Goal: Task Accomplishment & Management: Manage account settings

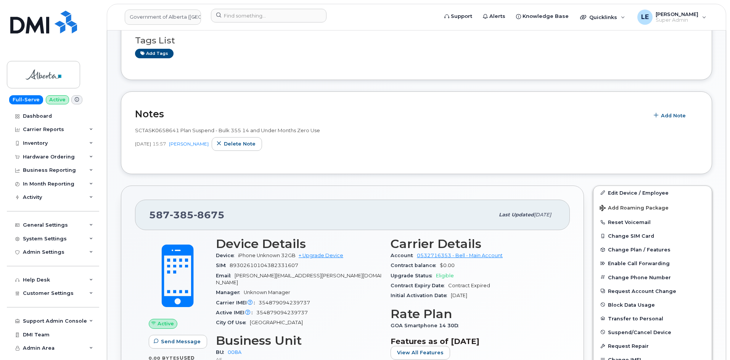
scroll to position [62, 0]
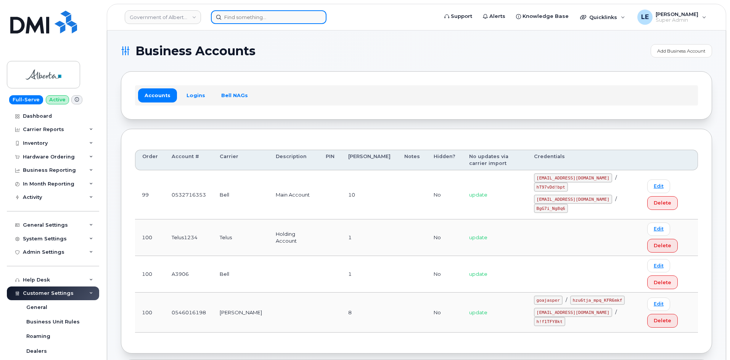
click at [230, 18] on input at bounding box center [269, 17] width 116 height 14
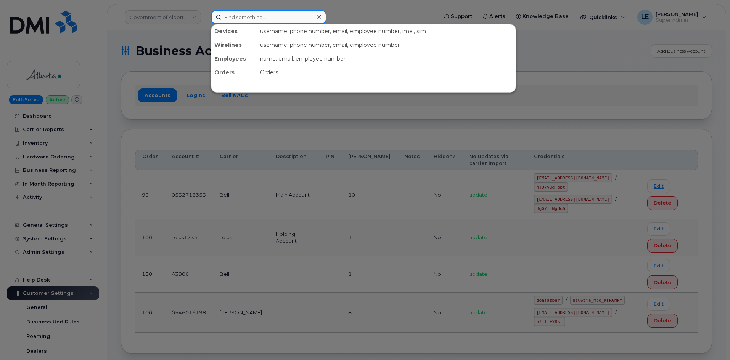
paste input "JASON.BANDA@KIEWIT.COM"
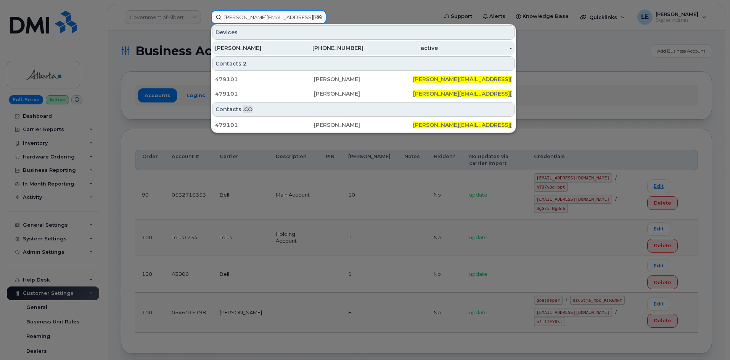
type input "[PERSON_NAME][EMAIL_ADDRESS][PERSON_NAME][PERSON_NAME][DOMAIN_NAME]"
click at [243, 50] on div "[PERSON_NAME]" at bounding box center [252, 48] width 74 height 8
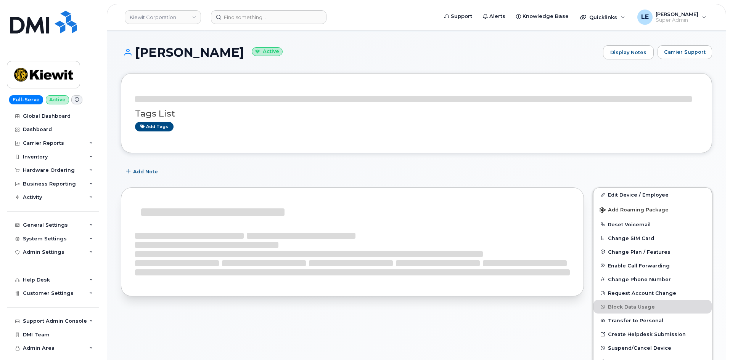
scroll to position [77, 0]
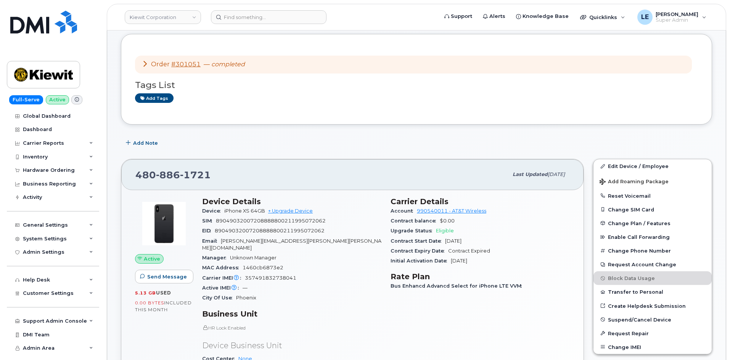
click at [612, 161] on link "Edit Device / Employee" at bounding box center [652, 166] width 118 height 14
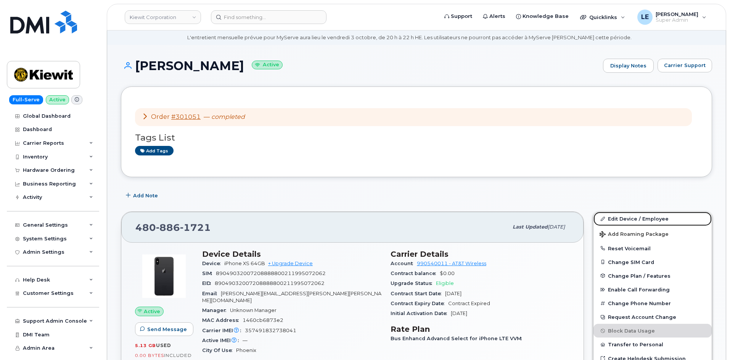
scroll to position [38, 0]
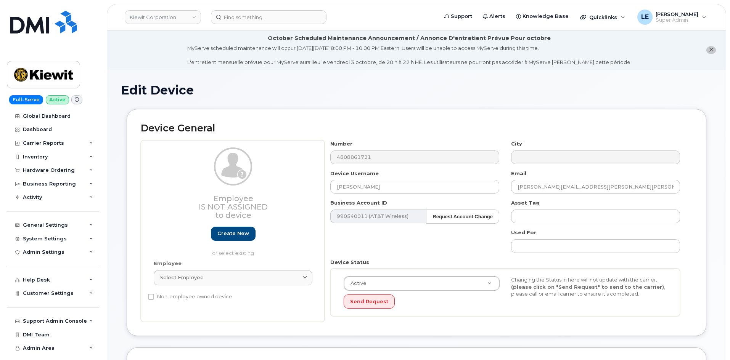
click at [506, 207] on div "Asset Tag" at bounding box center [595, 211] width 181 height 24
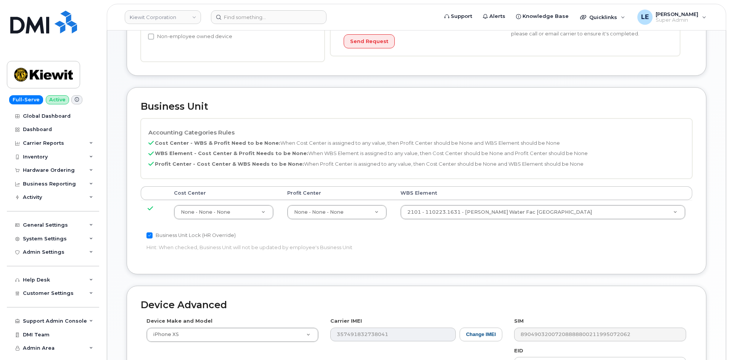
scroll to position [267, 0]
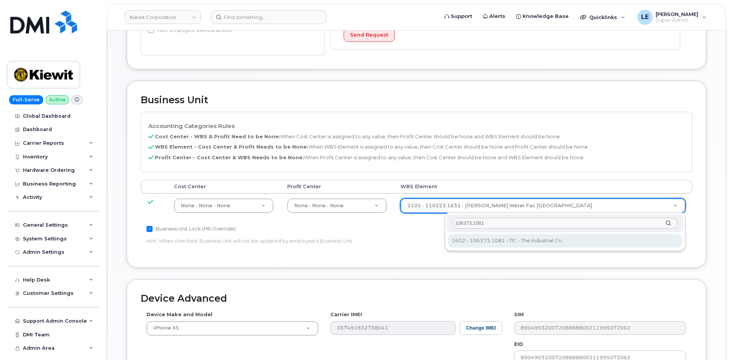
type input "106373.1081"
type input "35050978"
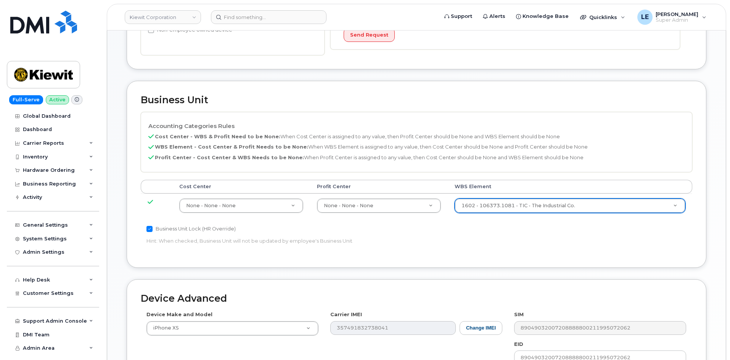
click at [487, 237] on div "Business Unit Lock (HR Override) Hint: When checked, Business Unit will not be …" at bounding box center [325, 237] width 368 height 24
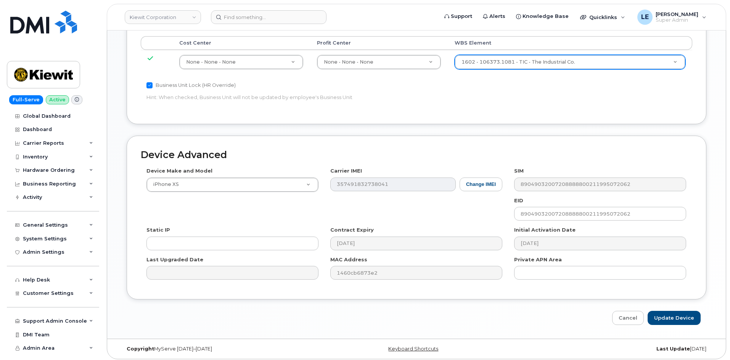
scroll to position [414, 0]
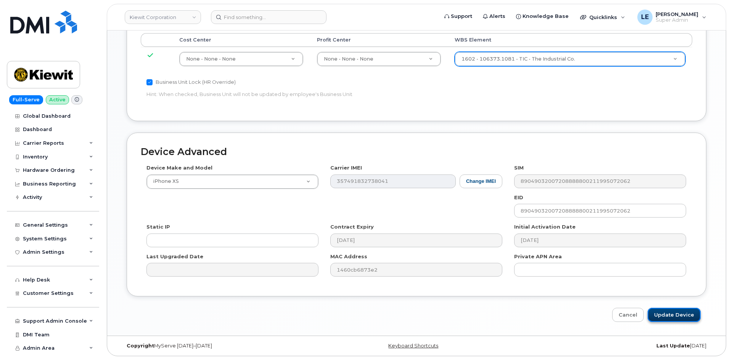
click at [665, 313] on input "Update Device" at bounding box center [674, 315] width 53 height 14
type input "Saving..."
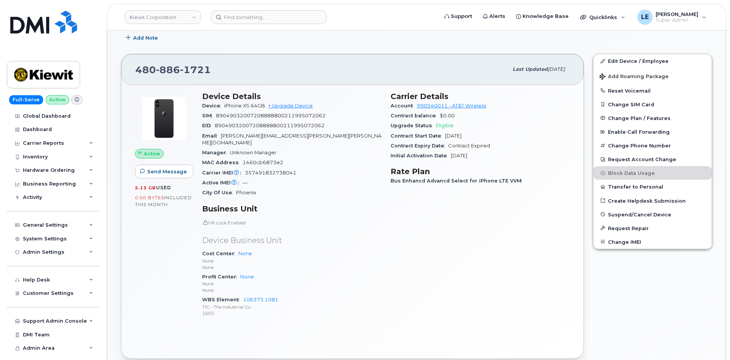
scroll to position [196, 0]
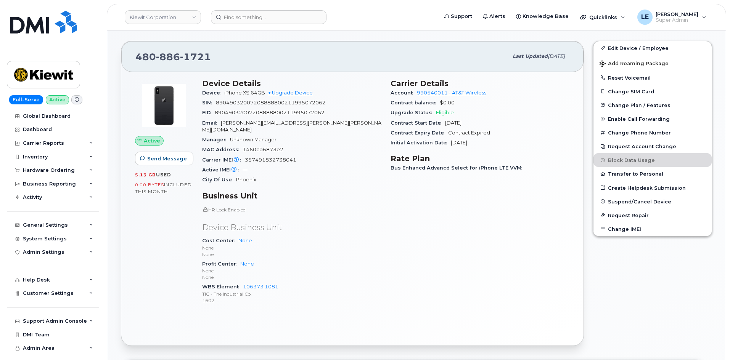
click at [257, 8] on header "Kiewit Corporation Support Alerts Knowledge Base Quicklinks Suspend / Cancel De…" at bounding box center [416, 17] width 619 height 27
click at [257, 15] on input at bounding box center [269, 17] width 116 height 14
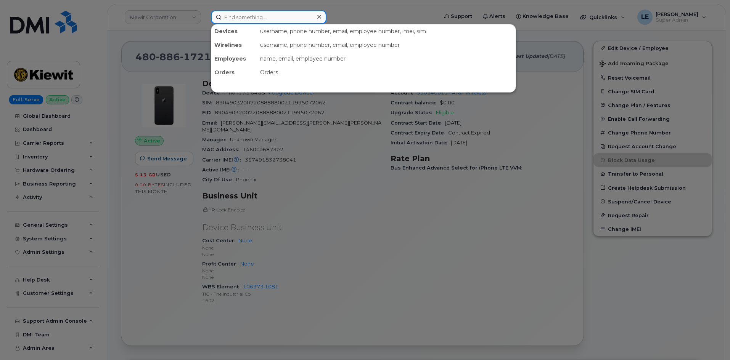
paste input "(864) 867-9683"
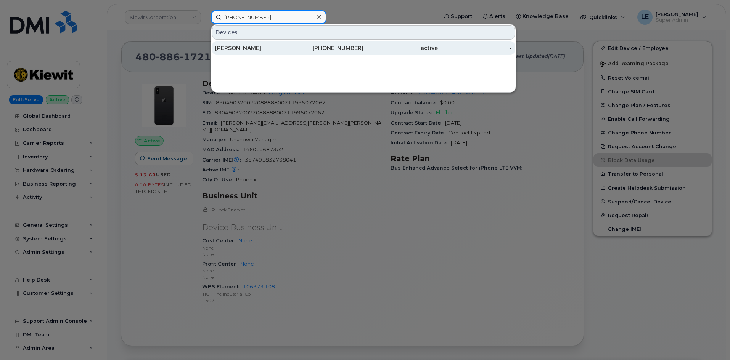
type input "(864) 867-9683"
click at [254, 43] on div "Brandon Tavernia" at bounding box center [252, 48] width 74 height 14
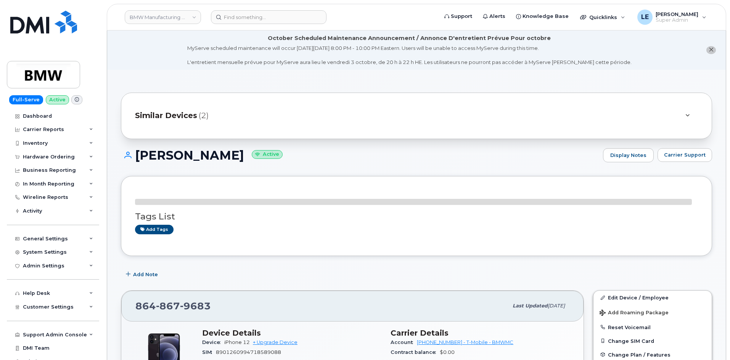
click at [313, 109] on div "Similar Devices (2)" at bounding box center [406, 116] width 542 height 18
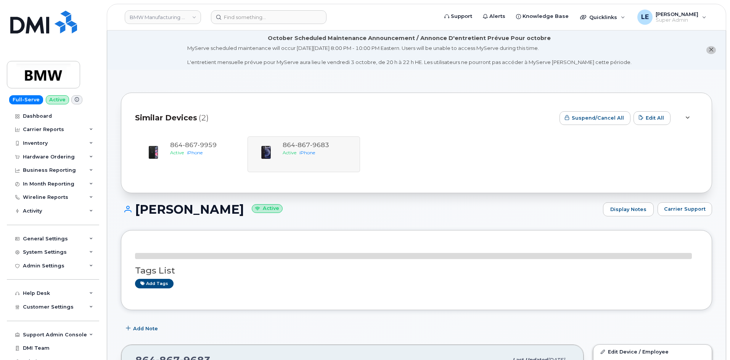
click at [313, 109] on div "Similar Devices (2)" at bounding box center [344, 118] width 418 height 23
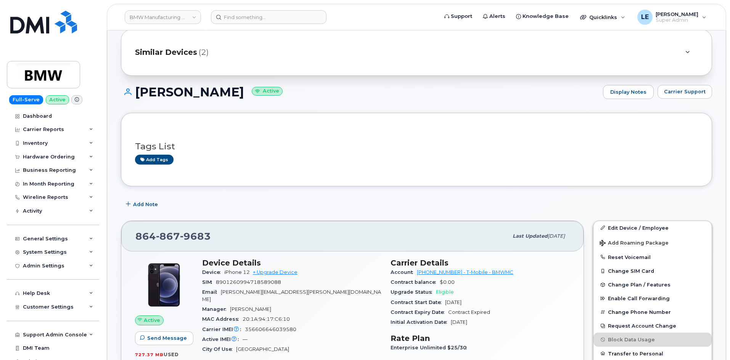
scroll to position [76, 0]
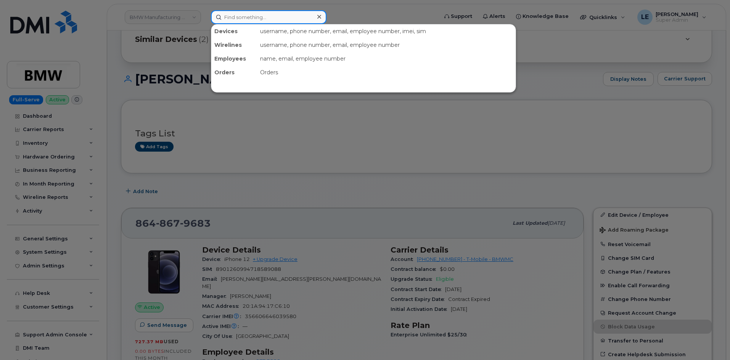
click at [248, 24] on div "Devices username, phone number, email, employee number, imei, sim Wirelines use…" at bounding box center [322, 17] width 222 height 14
paste input "Nelia.Esguerra"
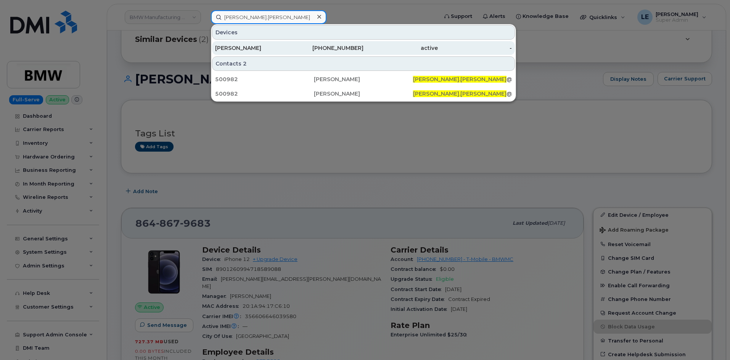
type input "Nelia.Esguerra"
click at [258, 46] on div "Nelia Esguerra" at bounding box center [252, 48] width 74 height 8
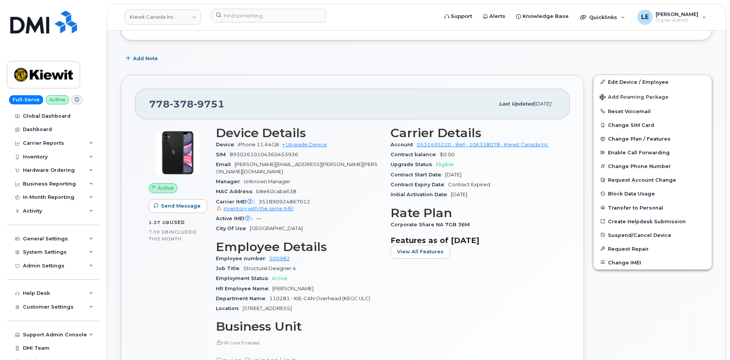
scroll to position [153, 0]
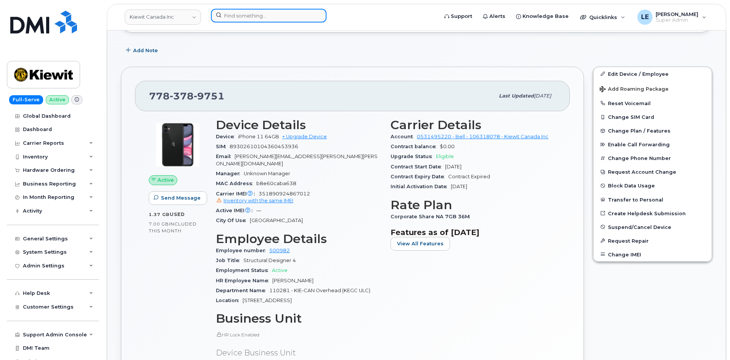
click at [252, 12] on input at bounding box center [269, 16] width 116 height 14
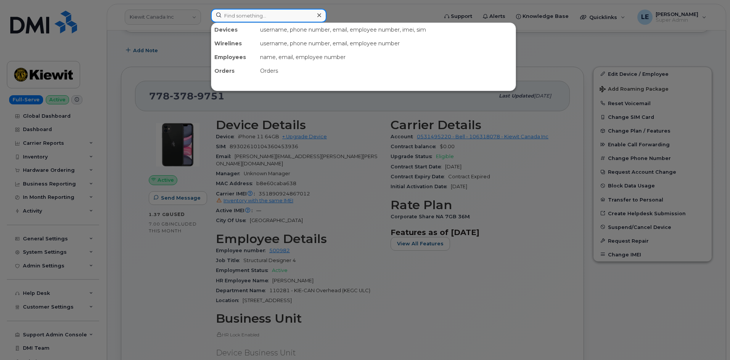
paste input "[PHONE_NUMBER]"
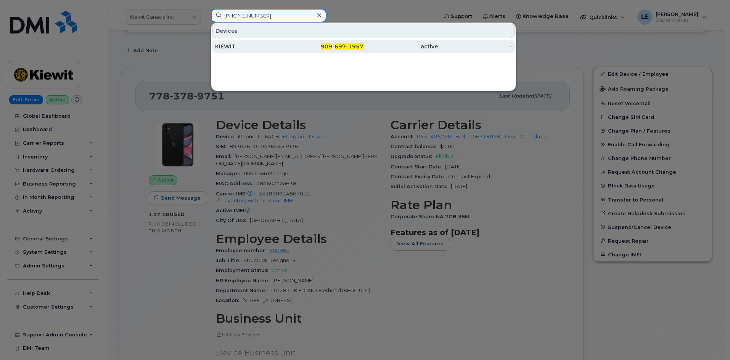
type input "[PHONE_NUMBER]"
click at [261, 44] on div "KIEWIT" at bounding box center [252, 47] width 74 height 8
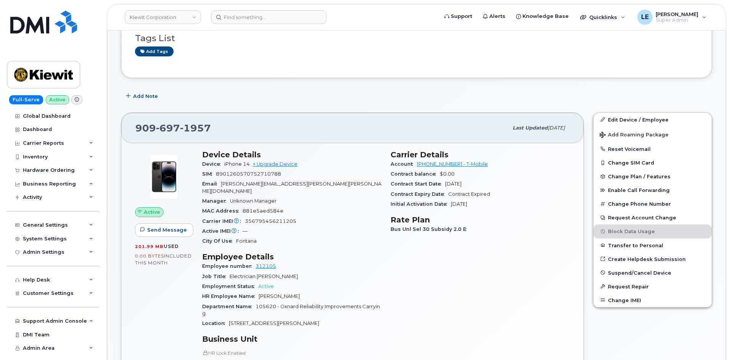
scroll to position [153, 0]
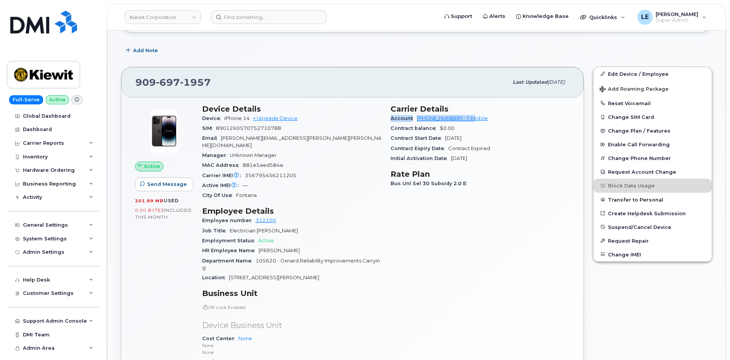
drag, startPoint x: 391, startPoint y: 120, endPoint x: 520, endPoint y: 119, distance: 128.9
click at [520, 119] on div "Account 973402207 - T-Mobile" at bounding box center [480, 119] width 179 height 10
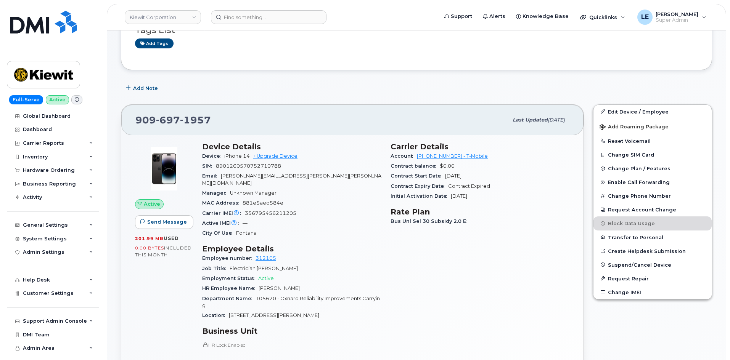
scroll to position [114, 0]
click at [280, 11] on input at bounding box center [269, 17] width 116 height 14
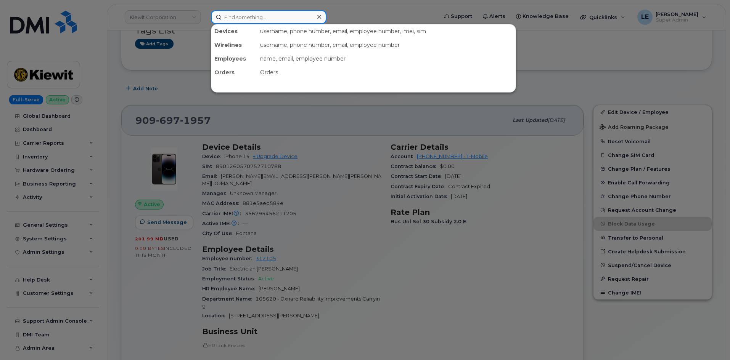
paste input "3109220159"
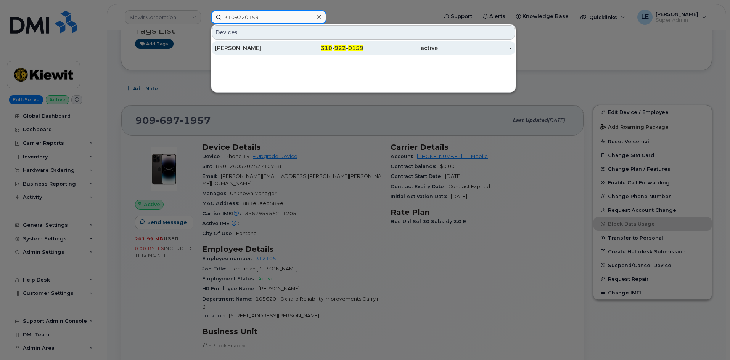
type input "3109220159"
click at [288, 48] on div "Michael McCaffrey" at bounding box center [252, 48] width 74 height 8
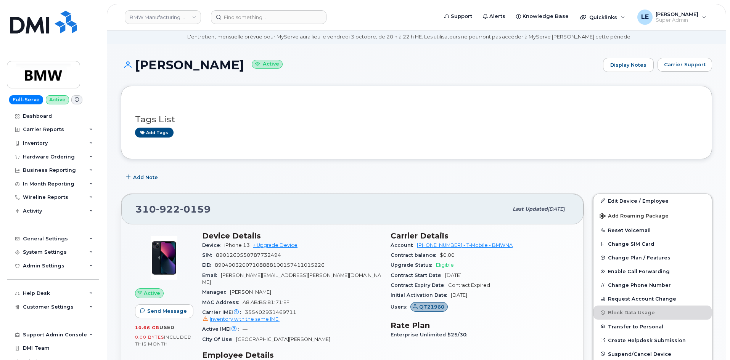
scroll to position [38, 0]
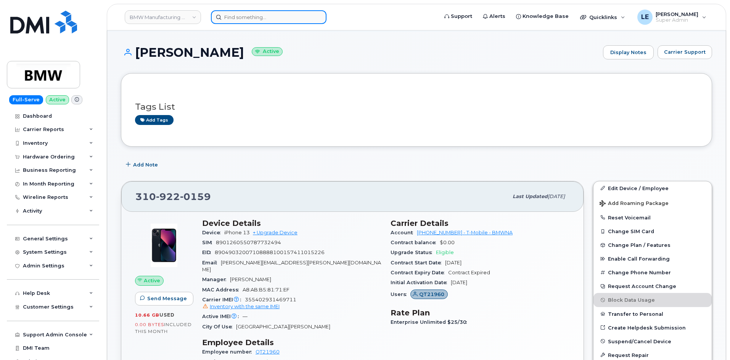
click at [249, 19] on input at bounding box center [269, 17] width 116 height 14
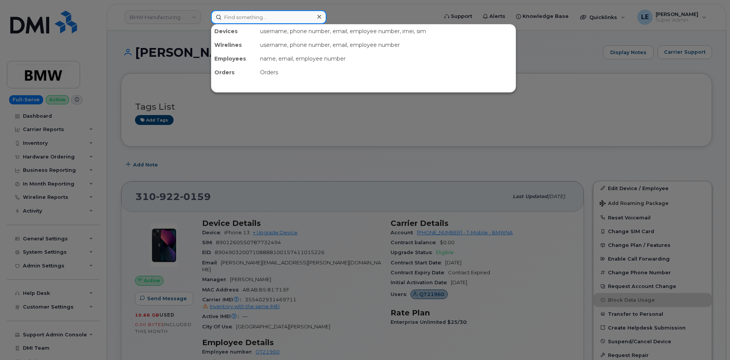
paste input "514 609-9844"
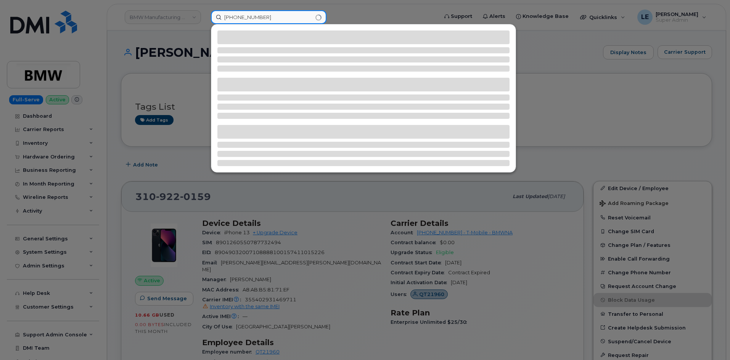
click at [226, 24] on input "514 609-9844" at bounding box center [269, 17] width 116 height 14
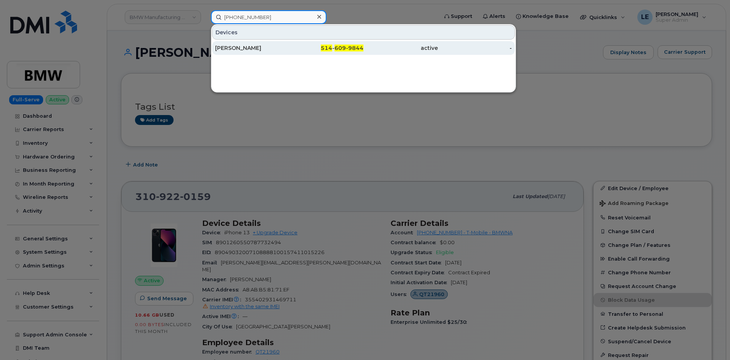
type input "514 609-9844"
click at [251, 44] on div "Maxime Charlebois" at bounding box center [252, 48] width 74 height 14
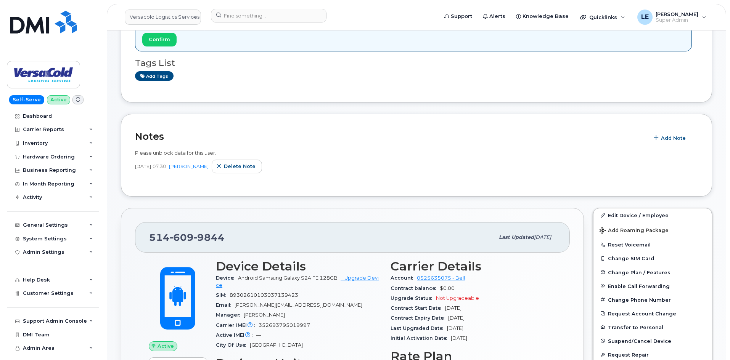
scroll to position [76, 0]
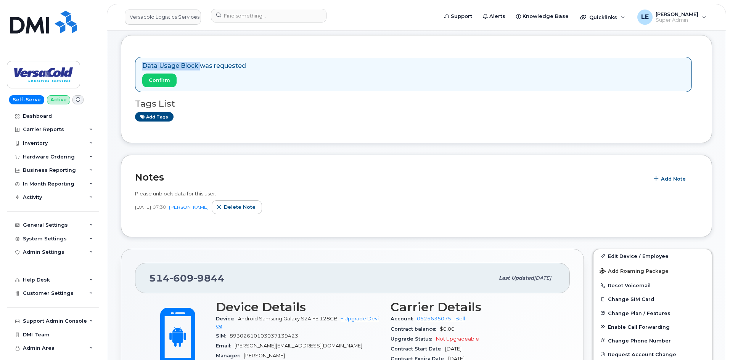
drag, startPoint x: 141, startPoint y: 66, endPoint x: 198, endPoint y: 66, distance: 57.2
click at [198, 66] on div "Data Usage Block was requested Confirm" at bounding box center [413, 74] width 557 height 35
click at [237, 22] on input at bounding box center [269, 16] width 116 height 14
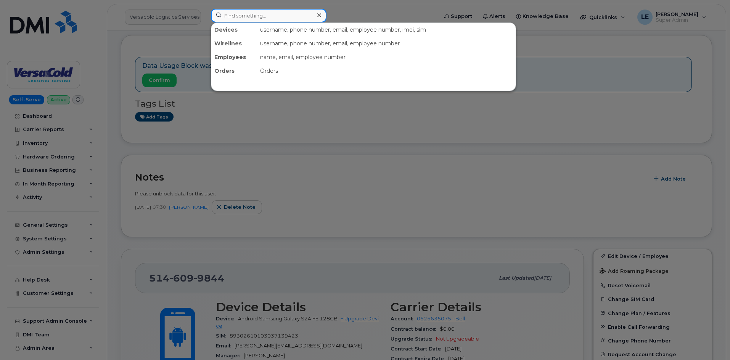
paste input "343.540.8324"
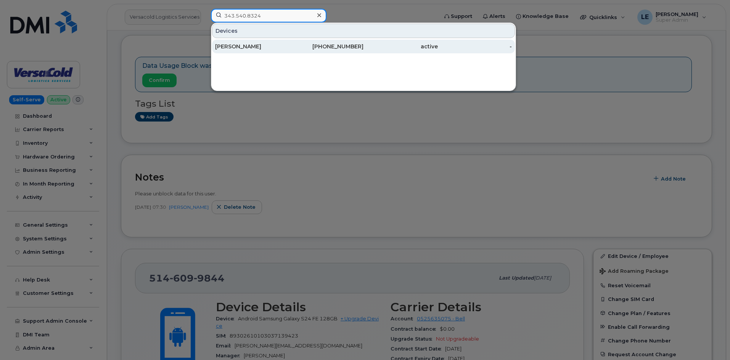
type input "343.540.8324"
click at [252, 45] on div "Emad Al Sader" at bounding box center [252, 47] width 74 height 8
click at [256, 49] on div "Emad Al Sader" at bounding box center [252, 47] width 74 height 8
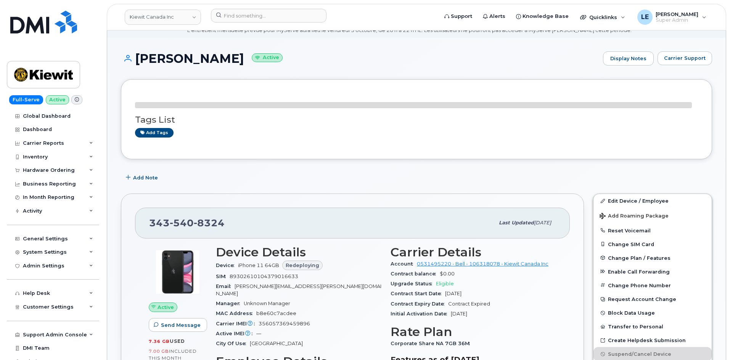
scroll to position [76, 0]
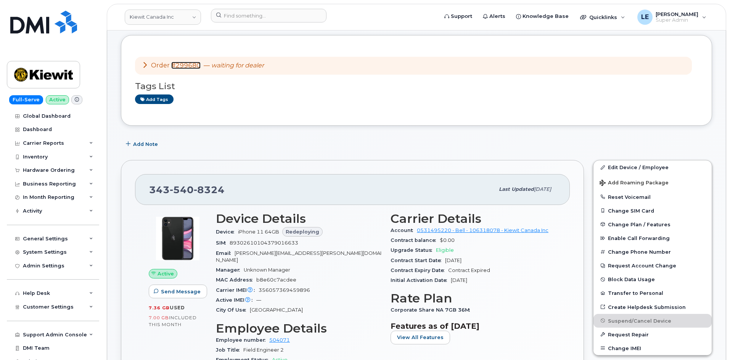
click at [195, 67] on link "#299680" at bounding box center [185, 65] width 29 height 7
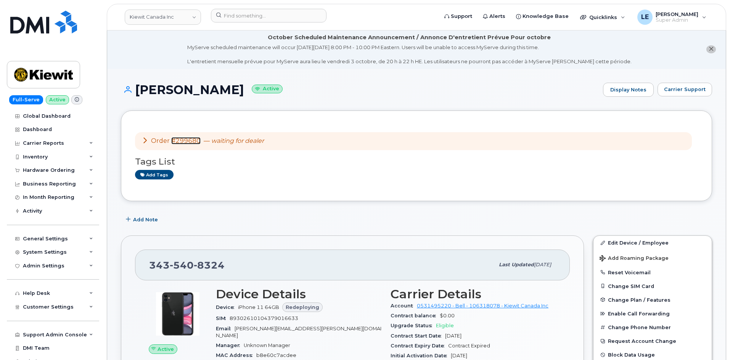
scroll to position [0, 0]
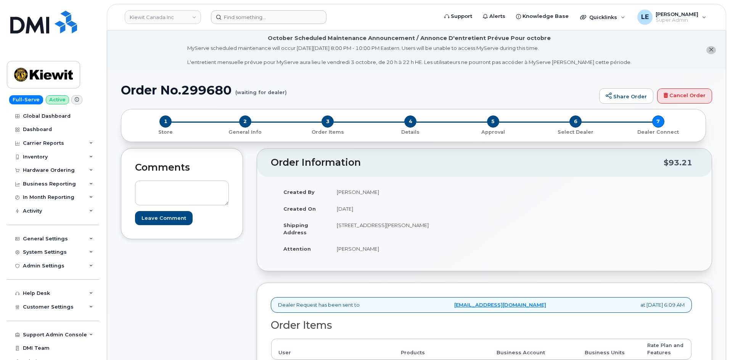
click at [239, 22] on header "[PERSON_NAME] Canada Inc Support Alerts Knowledge Base Quicklinks Suspend / Can…" at bounding box center [416, 17] width 619 height 27
click at [241, 21] on input at bounding box center [269, 17] width 116 height 14
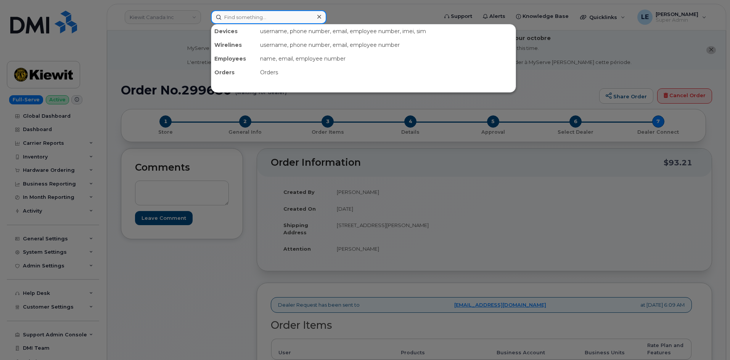
paste input "343.573.3270"
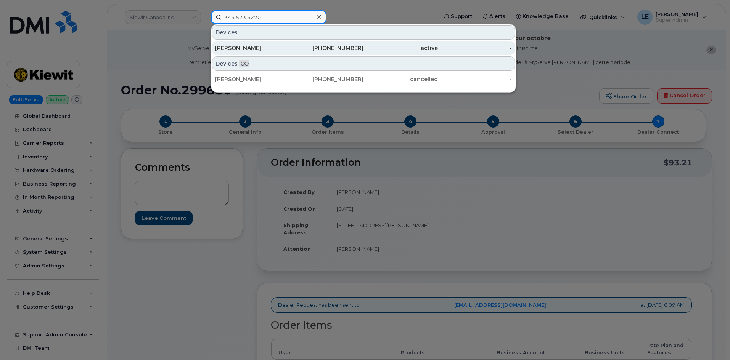
type input "343.573.3270"
click at [277, 49] on div "[PERSON_NAME]" at bounding box center [252, 48] width 74 height 8
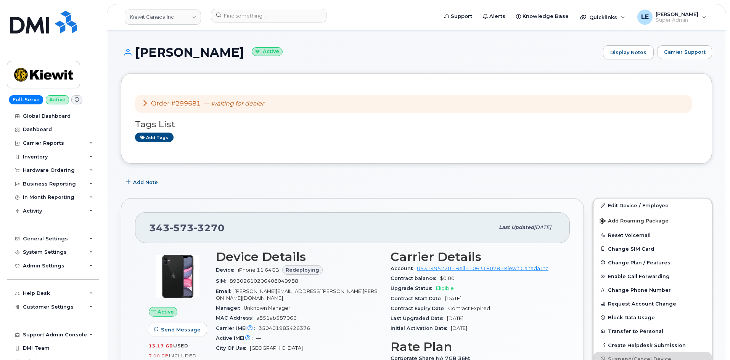
scroll to position [76, 0]
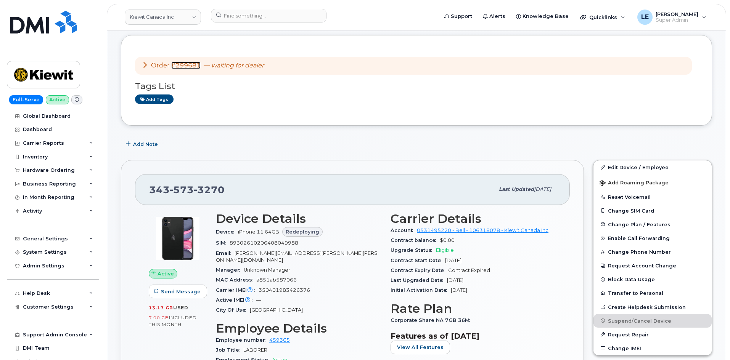
click at [194, 66] on link "#299681" at bounding box center [185, 65] width 29 height 7
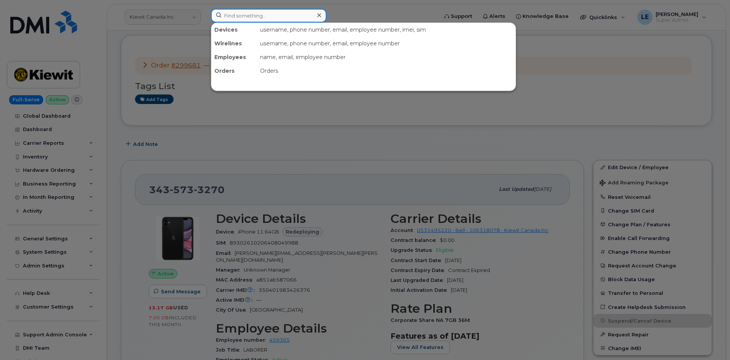
click at [271, 15] on input at bounding box center [269, 16] width 116 height 14
paste input "[PERSON_NAME][EMAIL_ADDRESS][PERSON_NAME][PERSON_NAME][DOMAIN_NAME]"
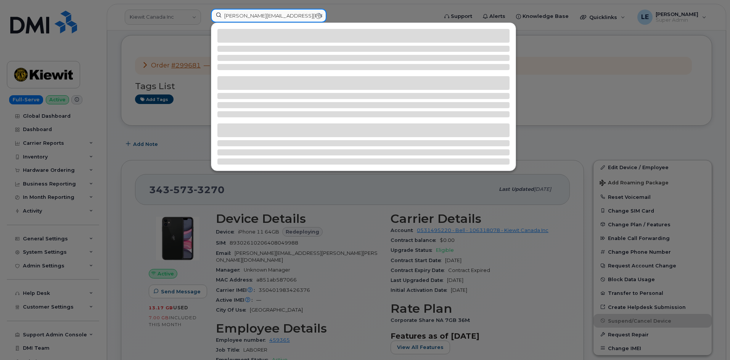
click at [269, 19] on input "[PERSON_NAME][EMAIL_ADDRESS][PERSON_NAME][PERSON_NAME][DOMAIN_NAME]" at bounding box center [269, 16] width 116 height 14
click at [268, 22] on input "[PERSON_NAME][EMAIL_ADDRESS][PERSON_NAME][PERSON_NAME][DOMAIN_NAME]" at bounding box center [269, 16] width 116 height 14
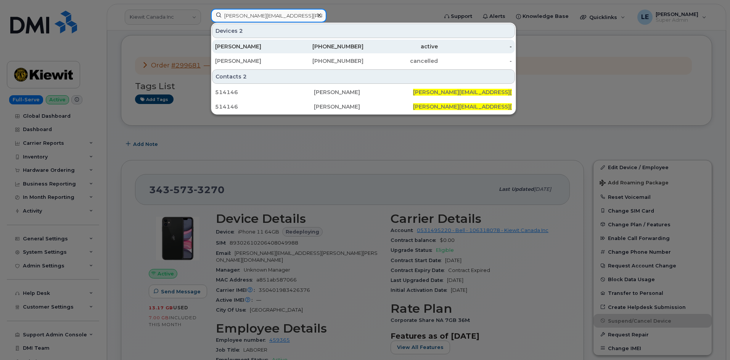
type input "[PERSON_NAME][EMAIL_ADDRESS][PERSON_NAME][PERSON_NAME][DOMAIN_NAME]"
click at [264, 42] on div "[PERSON_NAME]" at bounding box center [252, 47] width 74 height 14
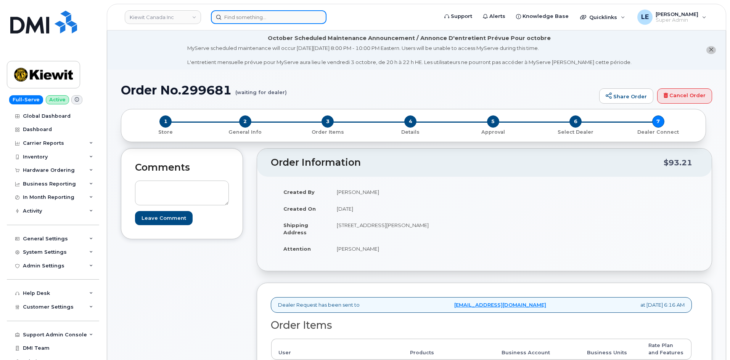
click at [264, 20] on input at bounding box center [269, 17] width 116 height 14
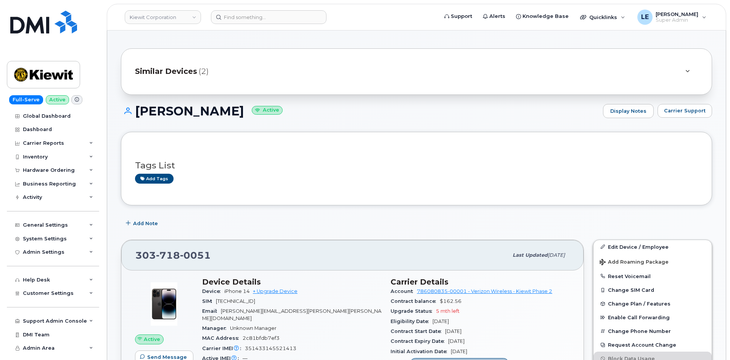
scroll to position [38, 0]
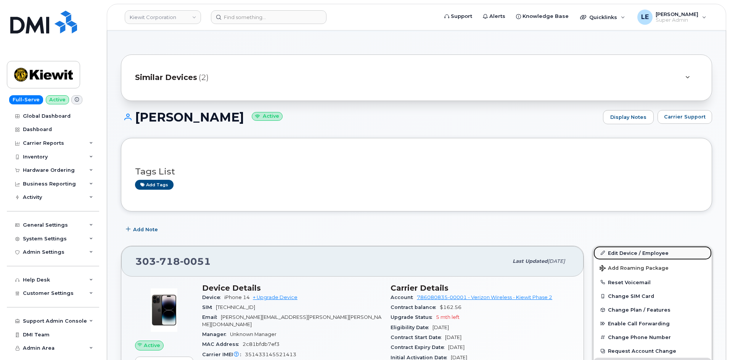
click at [610, 252] on link "Edit Device / Employee" at bounding box center [652, 253] width 118 height 14
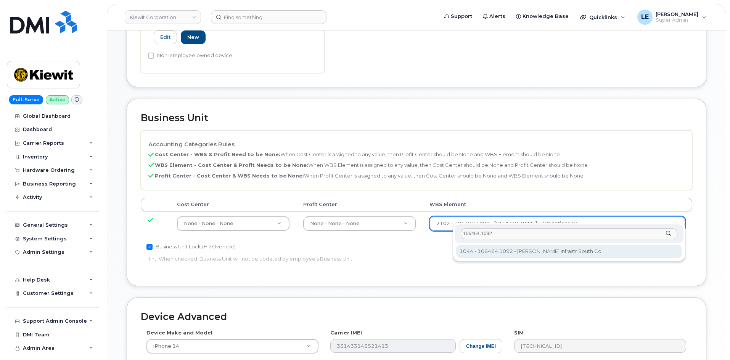
scroll to position [343, 0]
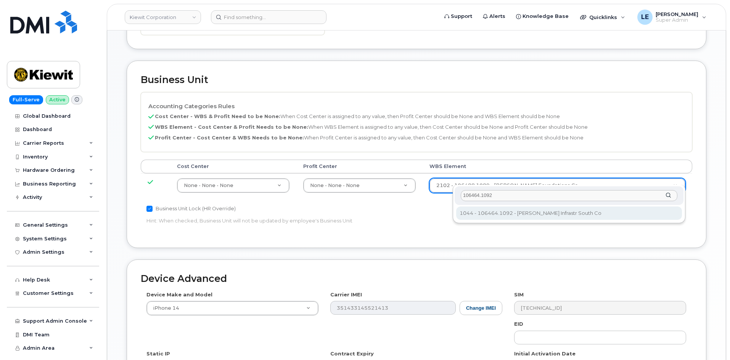
type input "106464.1092"
type input "35621825"
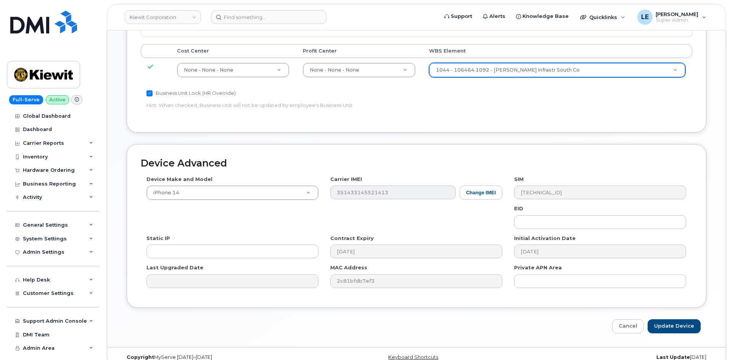
scroll to position [463, 0]
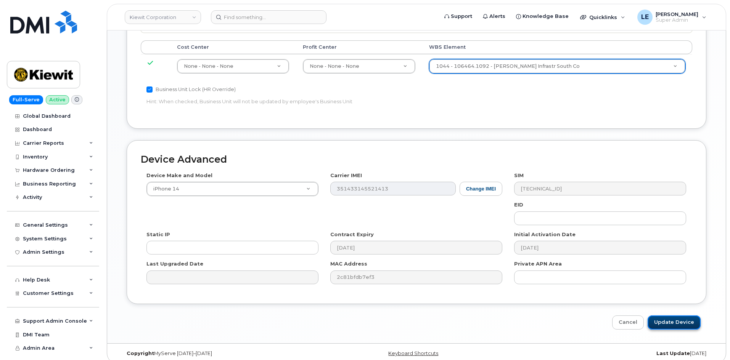
click at [661, 316] on input "Update Device" at bounding box center [674, 323] width 53 height 14
type input "Saving..."
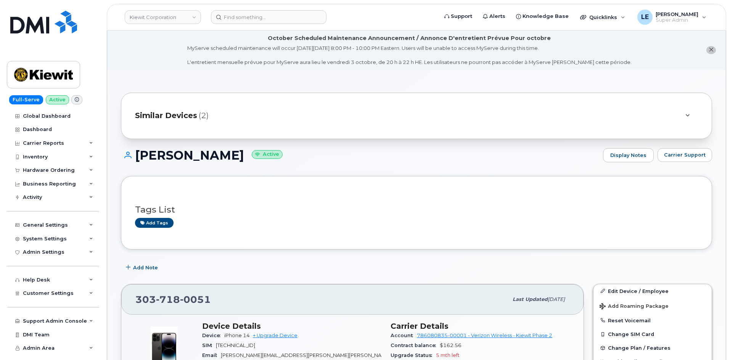
click at [240, 125] on div "Similar Devices (2)" at bounding box center [406, 116] width 542 height 18
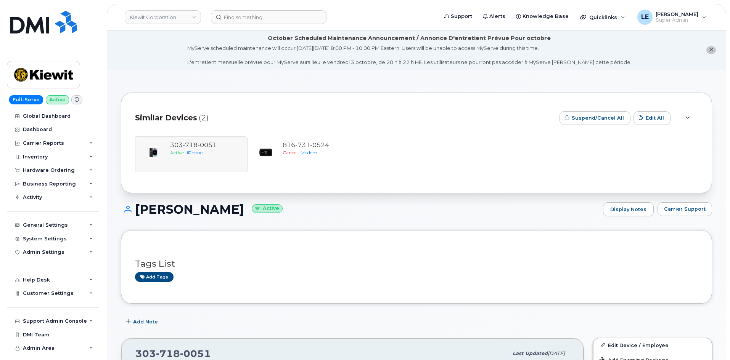
click at [226, 117] on div "Similar Devices (2)" at bounding box center [344, 118] width 418 height 23
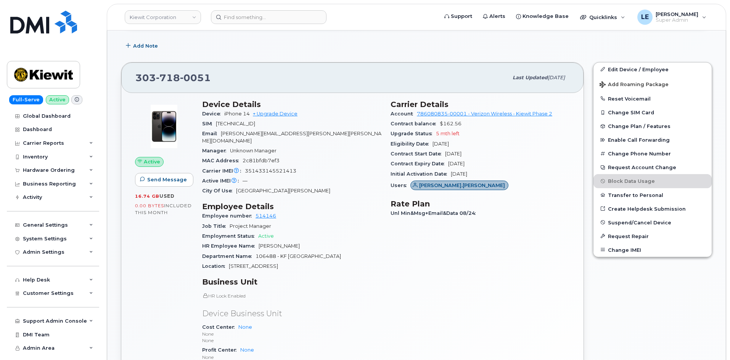
scroll to position [305, 0]
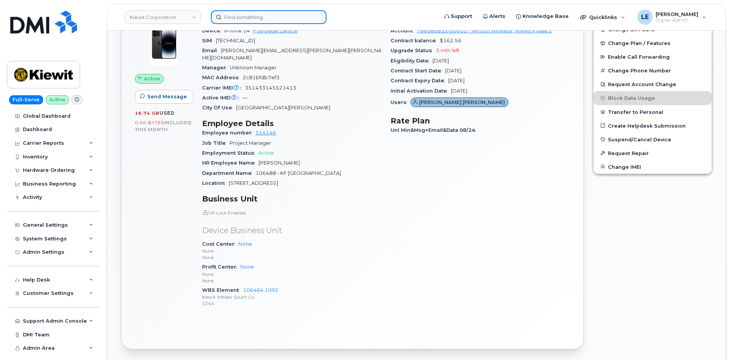
click at [284, 20] on input at bounding box center [269, 17] width 116 height 14
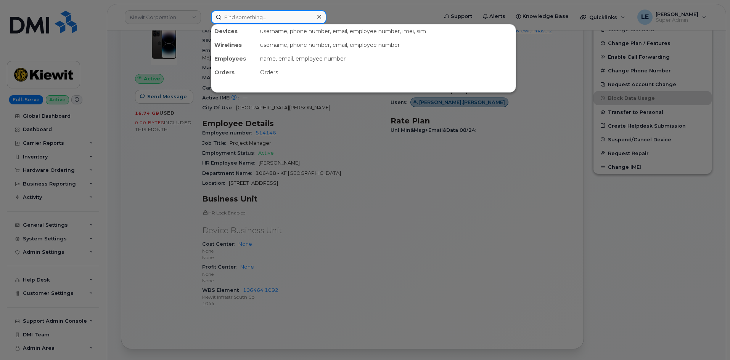
paste input "RLROTH@WEEKSMARINE.COM"
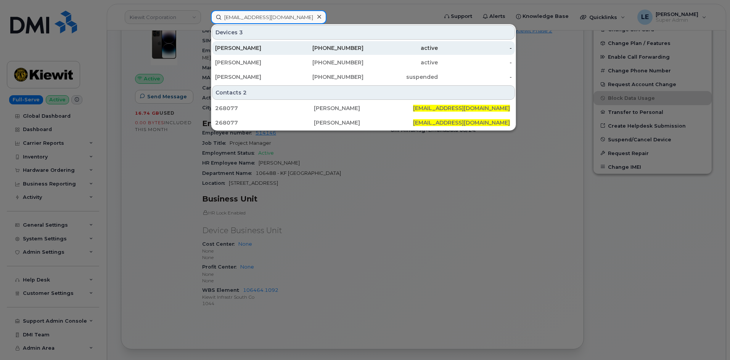
type input "RLROTH@WEEKSMARINE.COM"
click at [276, 45] on div "RICHARD ROTH" at bounding box center [252, 48] width 74 height 8
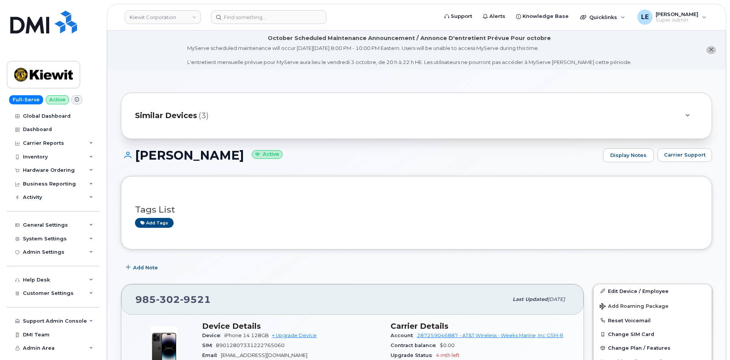
click at [243, 109] on div "Similar Devices (3)" at bounding box center [416, 116] width 591 height 47
click at [239, 111] on div "Similar Devices (3)" at bounding box center [406, 116] width 542 height 18
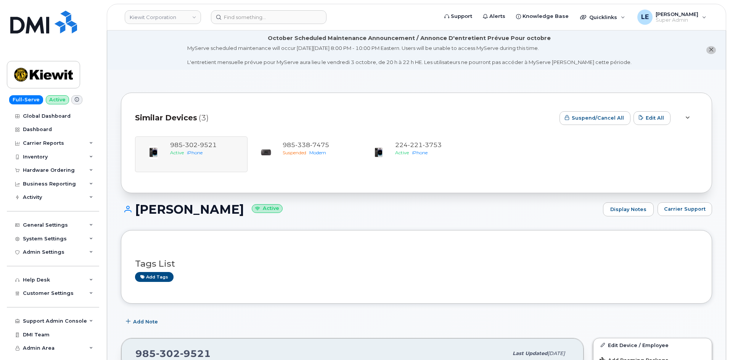
click at [236, 113] on div "Similar Devices (3)" at bounding box center [344, 118] width 418 height 23
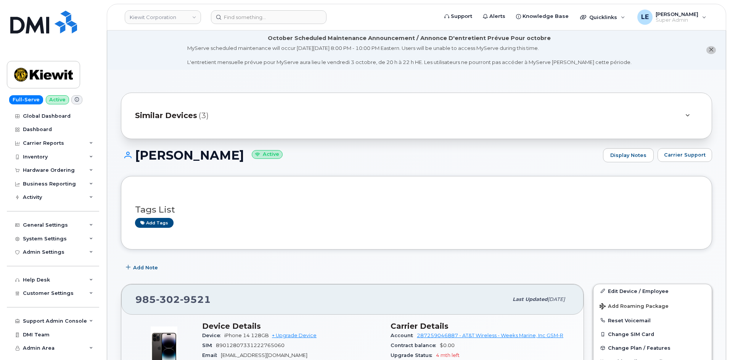
click at [242, 112] on div "Similar Devices (3)" at bounding box center [406, 116] width 542 height 18
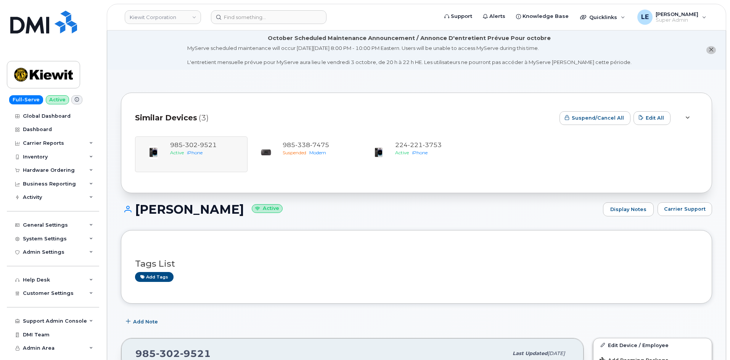
click at [344, 224] on div "[PERSON_NAME] Active Display Notes Carrier Support" at bounding box center [416, 216] width 591 height 28
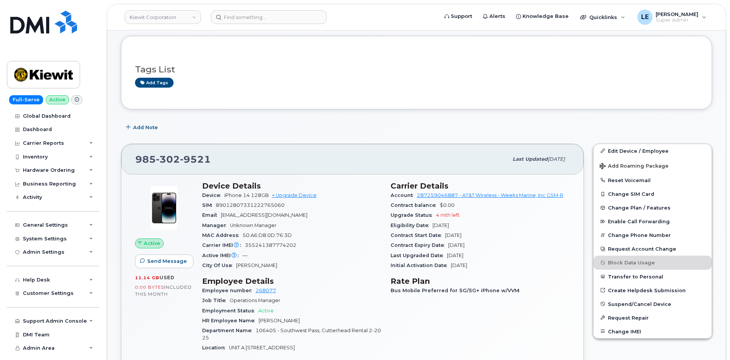
scroll to position [191, 0]
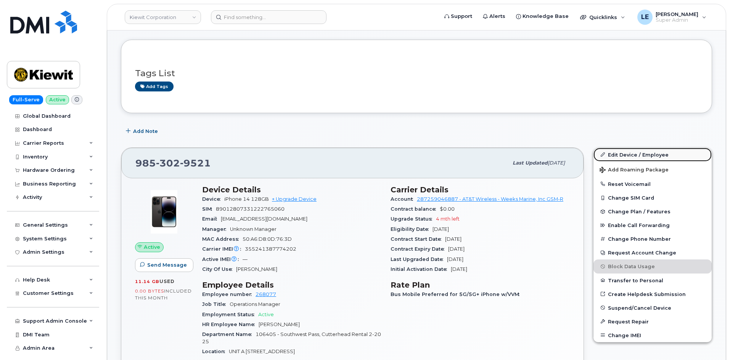
click at [622, 156] on link "Edit Device / Employee" at bounding box center [652, 155] width 118 height 14
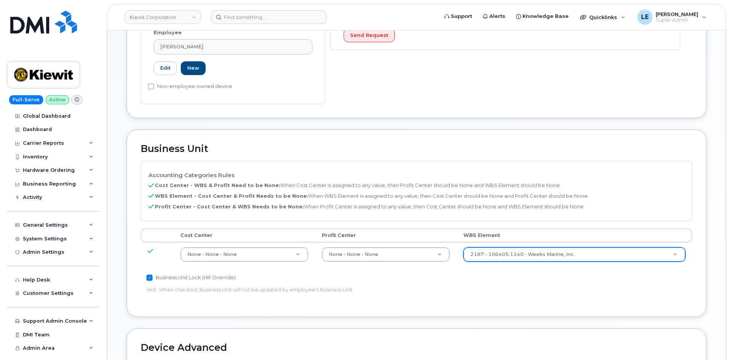
scroll to position [267, 0]
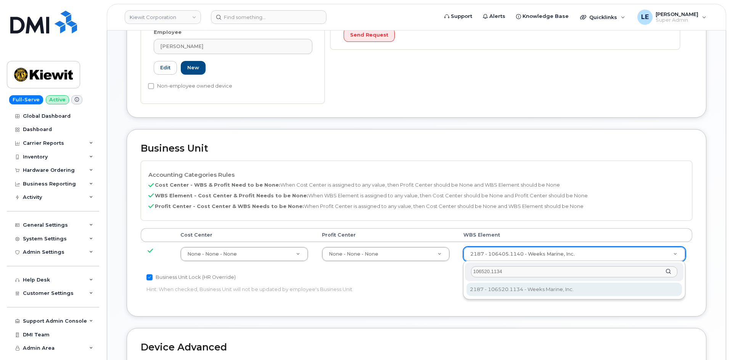
type input "106520.1134"
type input "36039506"
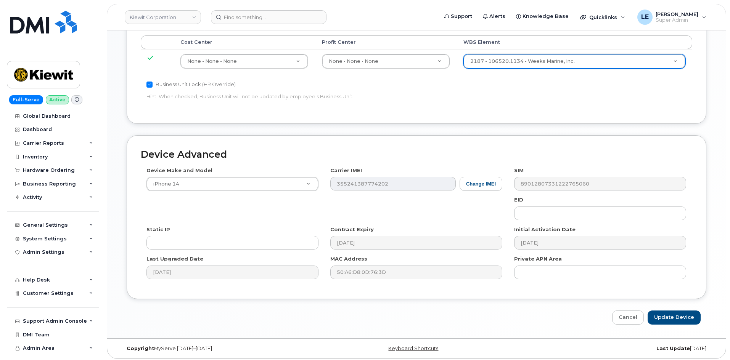
scroll to position [463, 0]
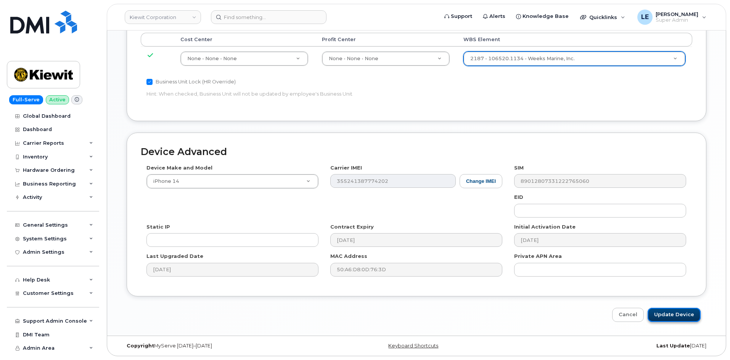
click at [663, 313] on input "Update Device" at bounding box center [674, 315] width 53 height 14
type input "Saving..."
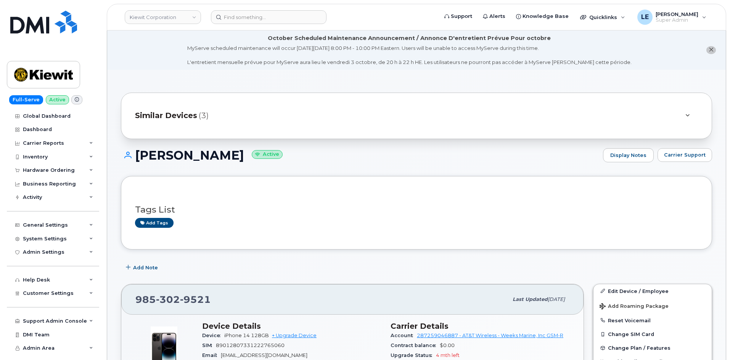
click at [213, 123] on div "Similar Devices (3)" at bounding box center [406, 116] width 542 height 18
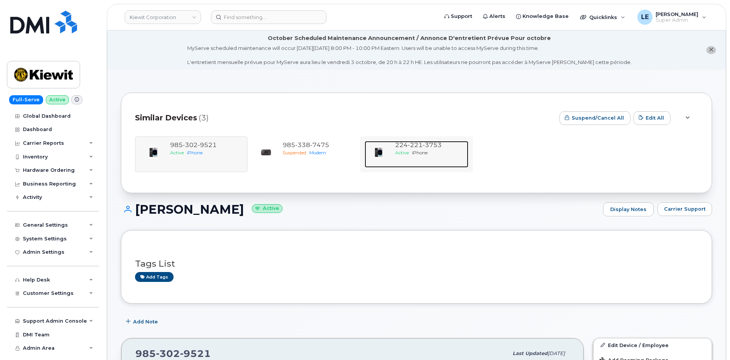
click at [438, 164] on div "224 221 3753 Active iPhone" at bounding box center [430, 154] width 76 height 27
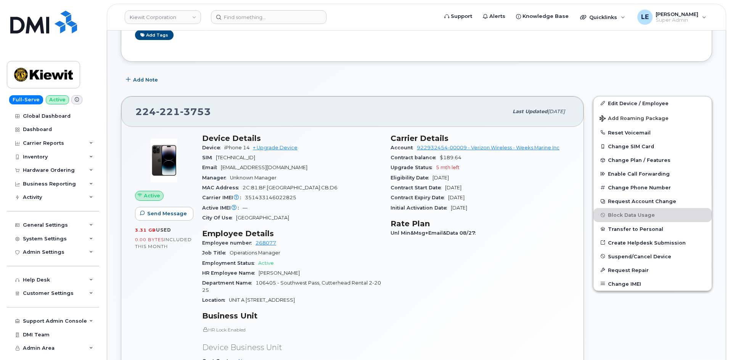
scroll to position [104, 0]
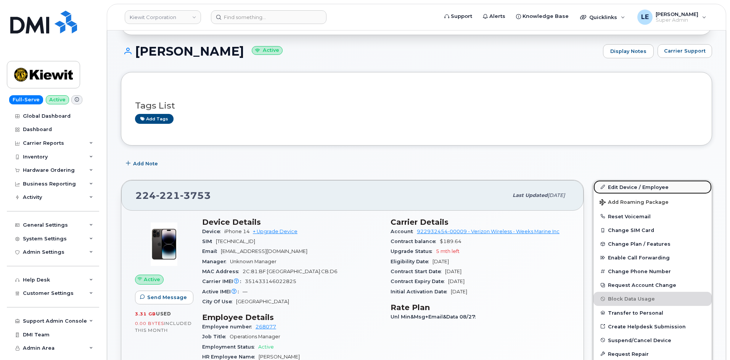
click at [609, 191] on link "Edit Device / Employee" at bounding box center [652, 187] width 118 height 14
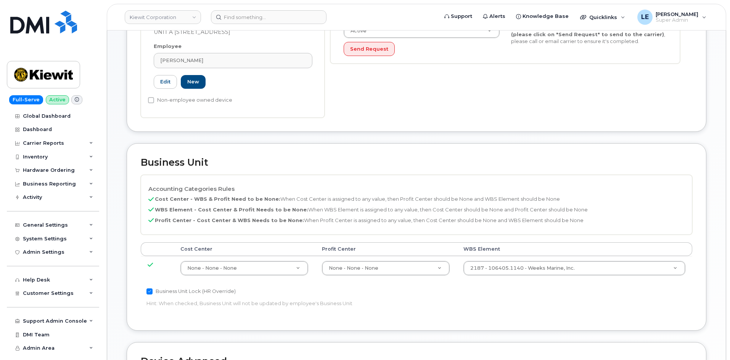
scroll to position [305, 0]
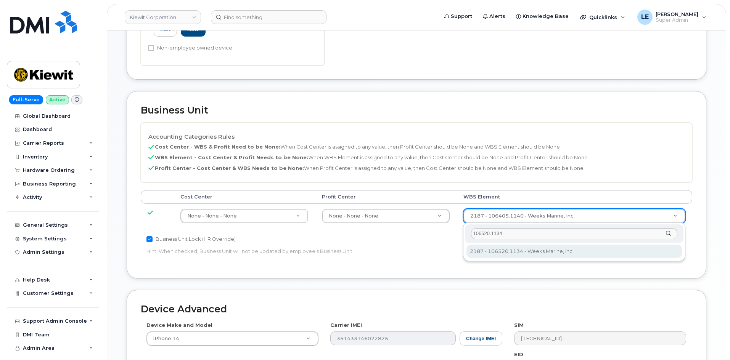
type input "106520.1134"
type input "36039506"
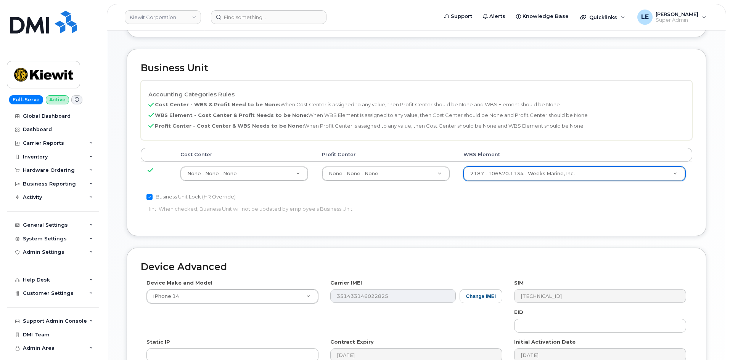
scroll to position [463, 0]
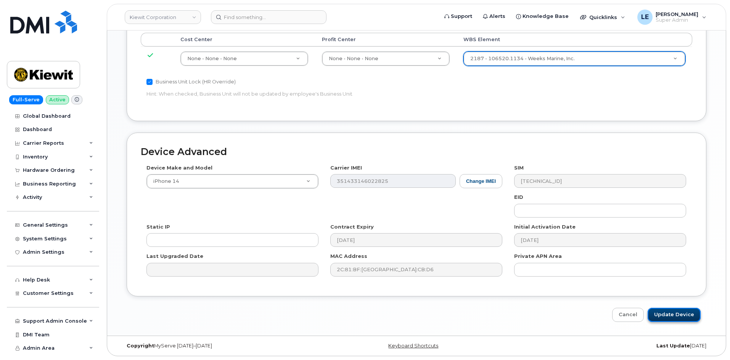
click at [657, 318] on input "Update Device" at bounding box center [674, 315] width 53 height 14
type input "Saving..."
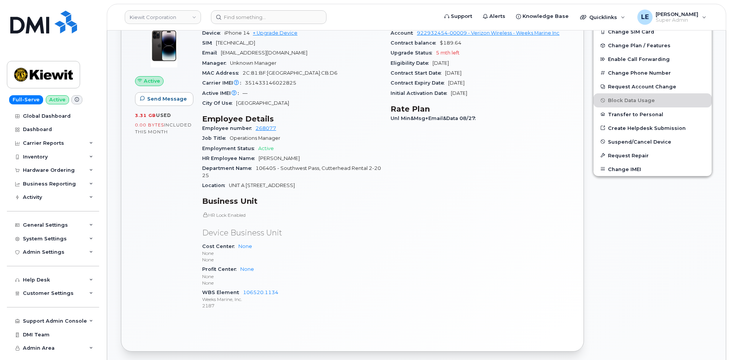
scroll to position [343, 0]
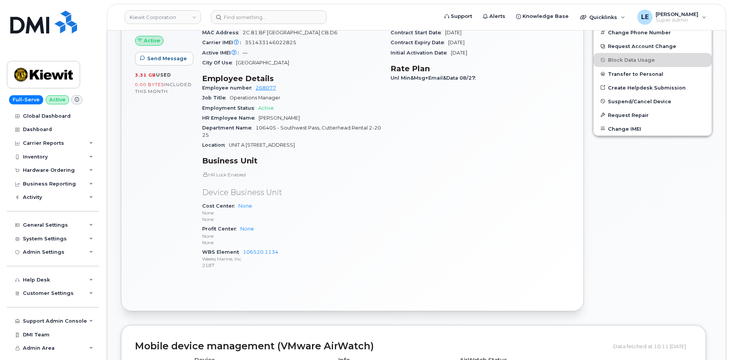
click at [162, 129] on div "Active Send Message 3.31 GB  used 0.00 Bytes  included this month" at bounding box center [163, 127] width 67 height 307
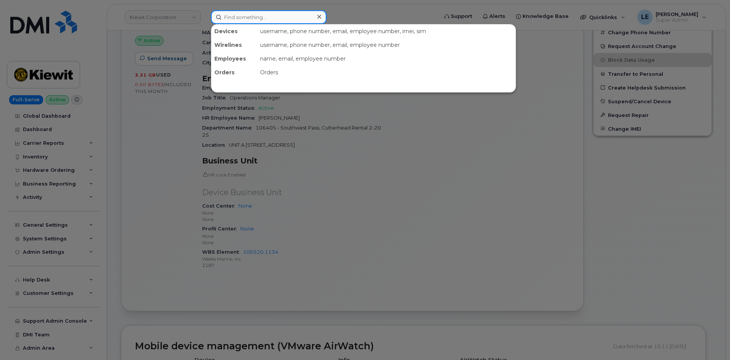
click at [287, 19] on input at bounding box center [269, 17] width 116 height 14
paste input "5066451507"
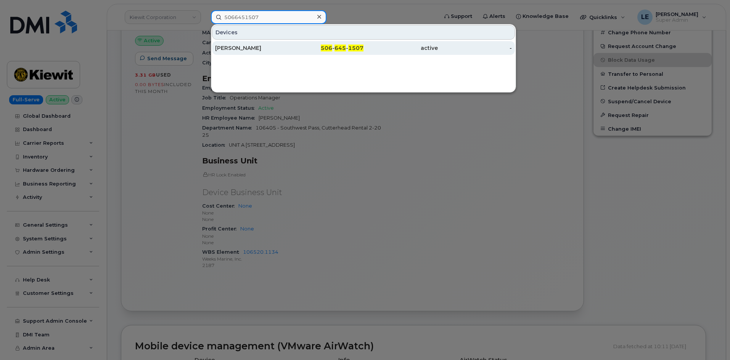
type input "5066451507"
click at [287, 48] on div "[PERSON_NAME]" at bounding box center [252, 48] width 74 height 8
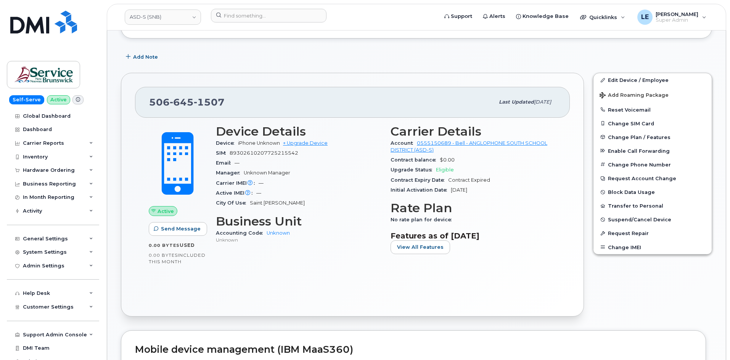
scroll to position [191, 0]
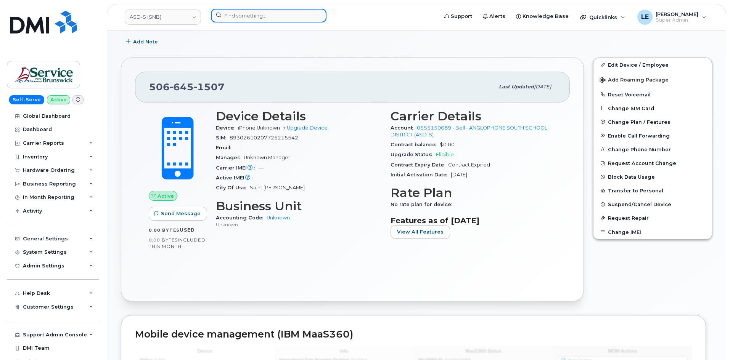
click at [228, 20] on input at bounding box center [269, 16] width 116 height 14
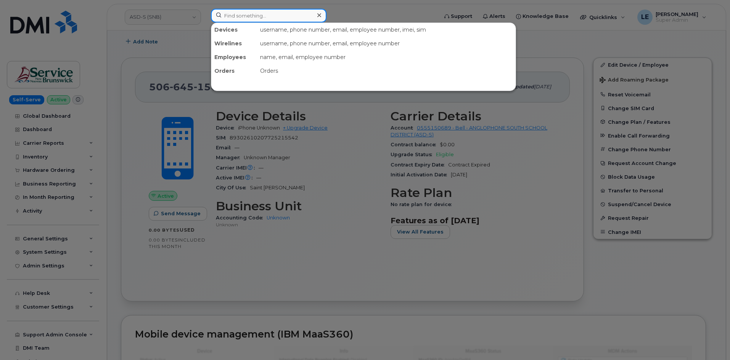
paste input "4033700873"
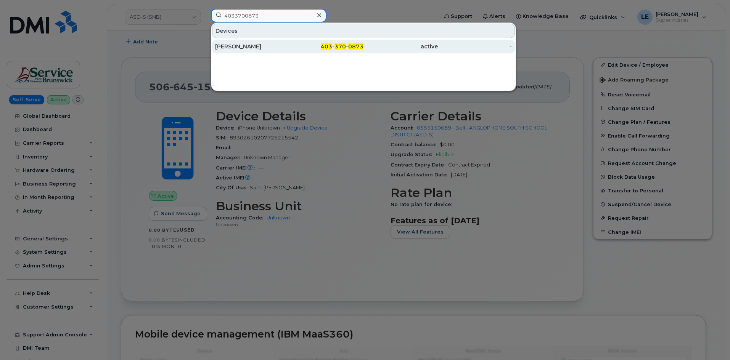
type input "4033700873"
click at [265, 43] on div "Travis Wood" at bounding box center [252, 47] width 74 height 8
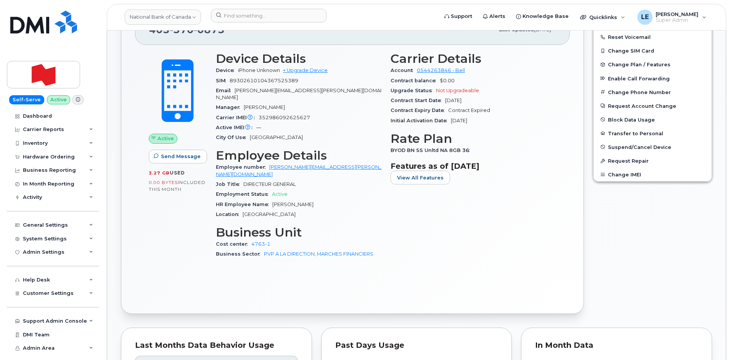
scroll to position [267, 0]
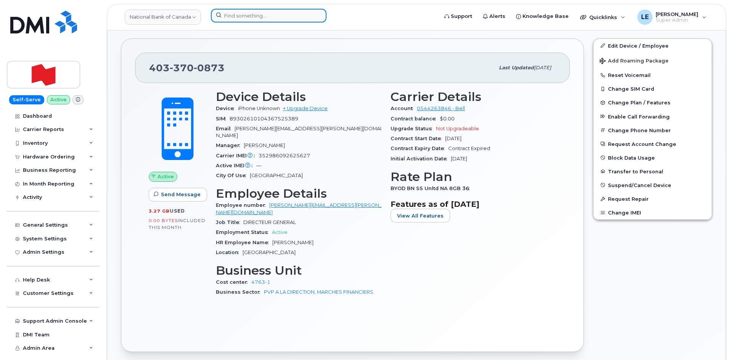
click at [236, 16] on input at bounding box center [269, 16] width 116 height 14
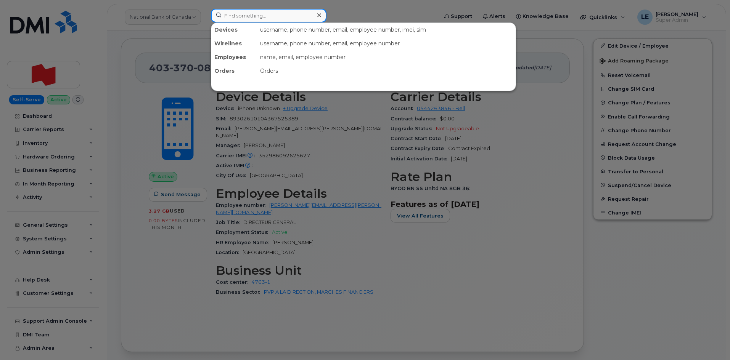
paste input "780-903-8476"
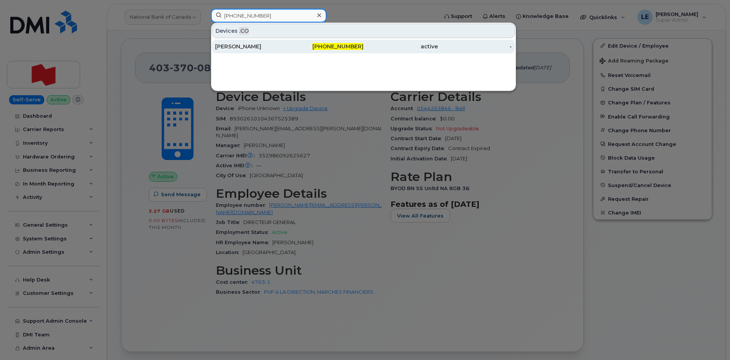
type input "780-903-8476"
click at [254, 43] on div "Allan Hanlon" at bounding box center [252, 47] width 74 height 8
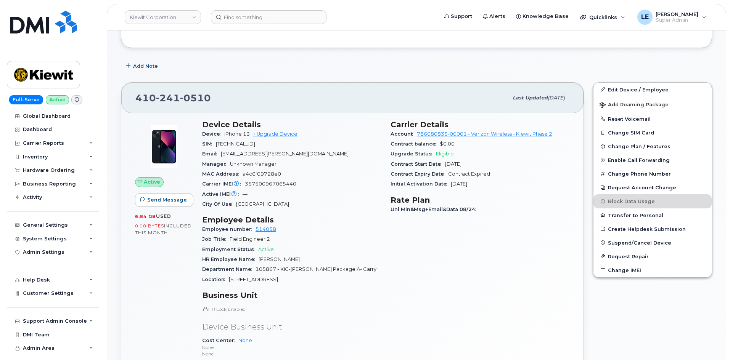
scroll to position [76, 0]
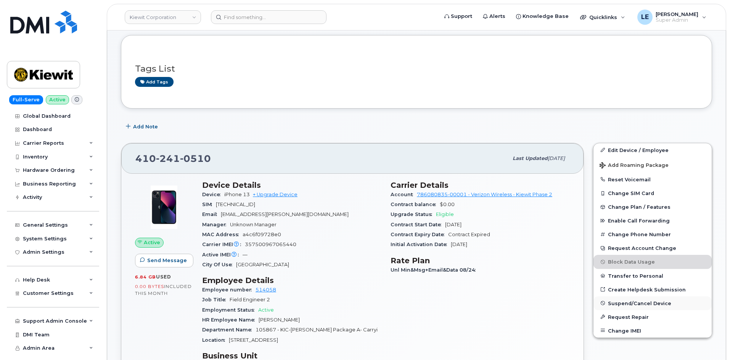
click at [627, 302] on span "Suspend/Cancel Device" at bounding box center [639, 304] width 63 height 6
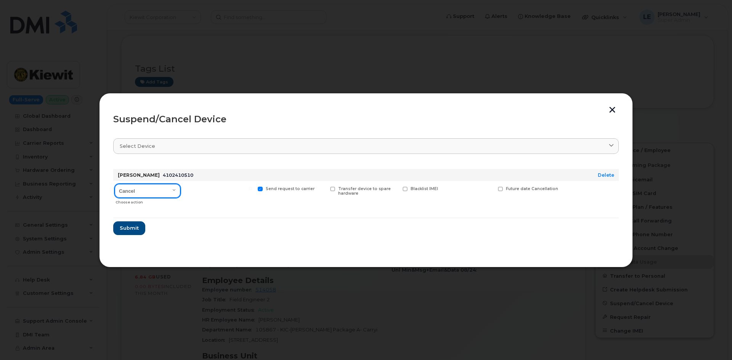
click at [164, 193] on select "Cancel Suspend - Reduced Rate Suspend - Full Rate Suspend - Lost Device/Stolen …" at bounding box center [148, 191] width 66 height 14
select select "[object Object]"
click at [115, 184] on select "Cancel Suspend - Reduced Rate Suspend - Full Rate Suspend - Lost Device/Stolen …" at bounding box center [148, 191] width 66 height 14
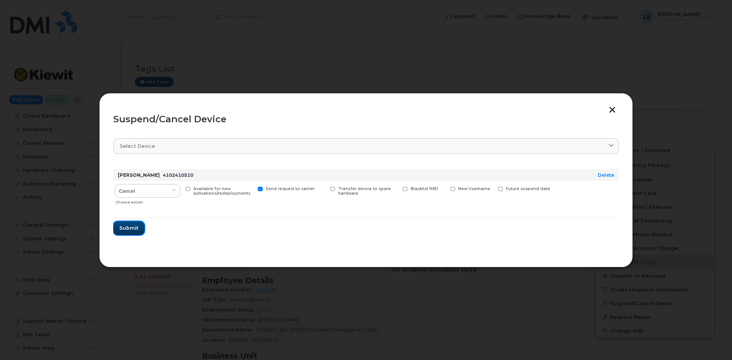
click at [133, 227] on span "Submit" at bounding box center [128, 228] width 19 height 7
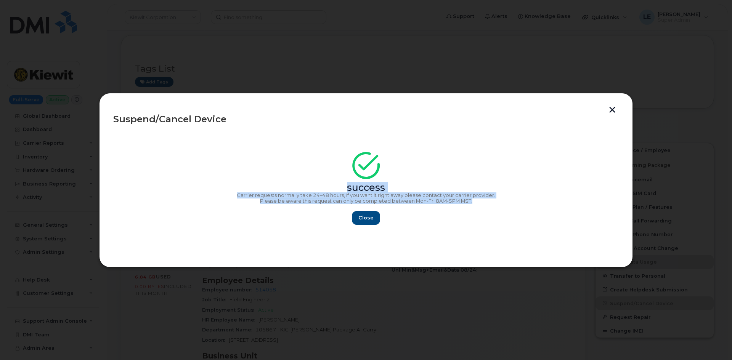
drag, startPoint x: 475, startPoint y: 204, endPoint x: 201, endPoint y: 184, distance: 274.2
click at [201, 184] on div "success Carrier requests normally take 24–48 hours, if you want it right away p…" at bounding box center [366, 191] width 506 height 68
copy div "success Carrier requests normally take 24–48 hours, if you want it right away p…"
click at [371, 219] on span "Close" at bounding box center [365, 217] width 15 height 7
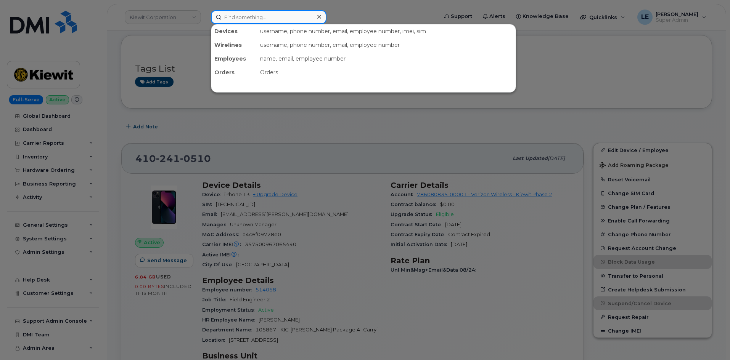
click at [247, 20] on input at bounding box center [269, 17] width 116 height 14
paste input "[PERSON_NAME]"
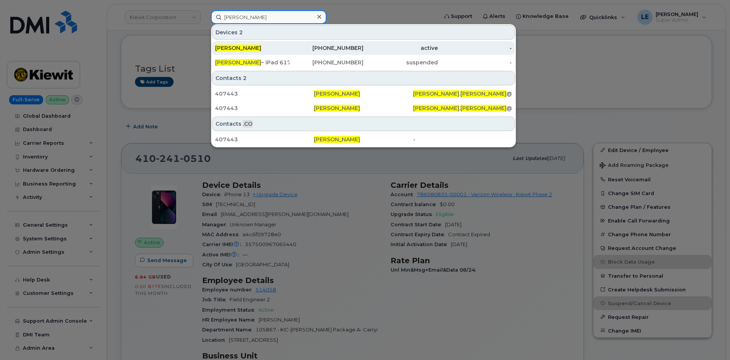
type input "[PERSON_NAME]"
click at [259, 46] on div "[PERSON_NAME]" at bounding box center [252, 48] width 74 height 8
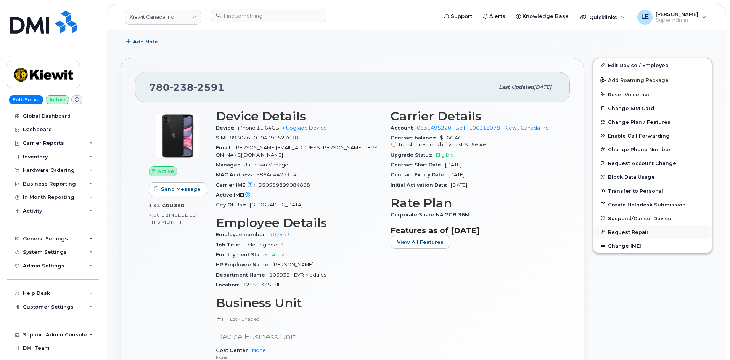
scroll to position [267, 0]
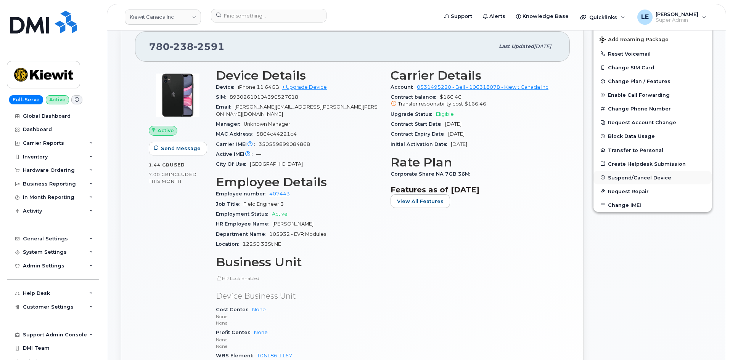
click at [636, 178] on span "Suspend/Cancel Device" at bounding box center [639, 178] width 63 height 6
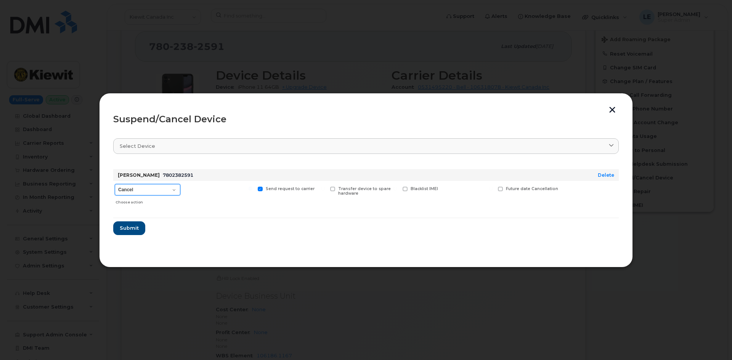
click at [174, 188] on select "Cancel Suspend - Extend Suspension Suspend - Reduced Rate Suspend - Full Rate S…" at bounding box center [148, 189] width 66 height 11
select select "[object Object]"
click at [115, 184] on select "Cancel Suspend - Extend Suspension Suspend - Reduced Rate Suspend - Full Rate S…" at bounding box center [148, 189] width 66 height 11
click at [135, 231] on span "Submit" at bounding box center [128, 228] width 19 height 7
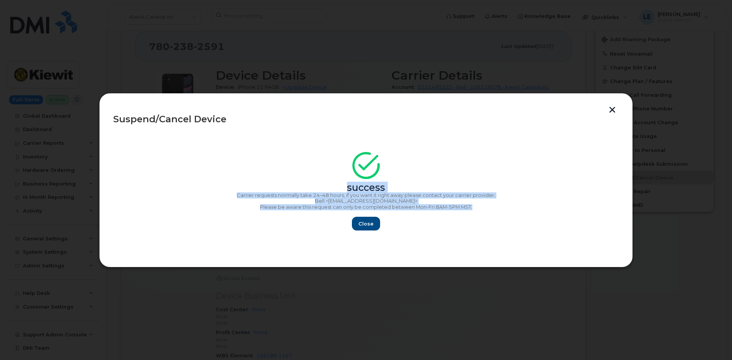
copy div "success Carrier requests normally take 24–48 hours, if you want it right away p…"
drag, startPoint x: 487, startPoint y: 210, endPoint x: 274, endPoint y: 178, distance: 215.1
click at [274, 178] on div "success Carrier requests normally take 24–48 hours, if you want it right away p…" at bounding box center [366, 194] width 506 height 74
click at [368, 223] on span "Close" at bounding box center [365, 223] width 15 height 7
